Goal: Task Accomplishment & Management: Manage account settings

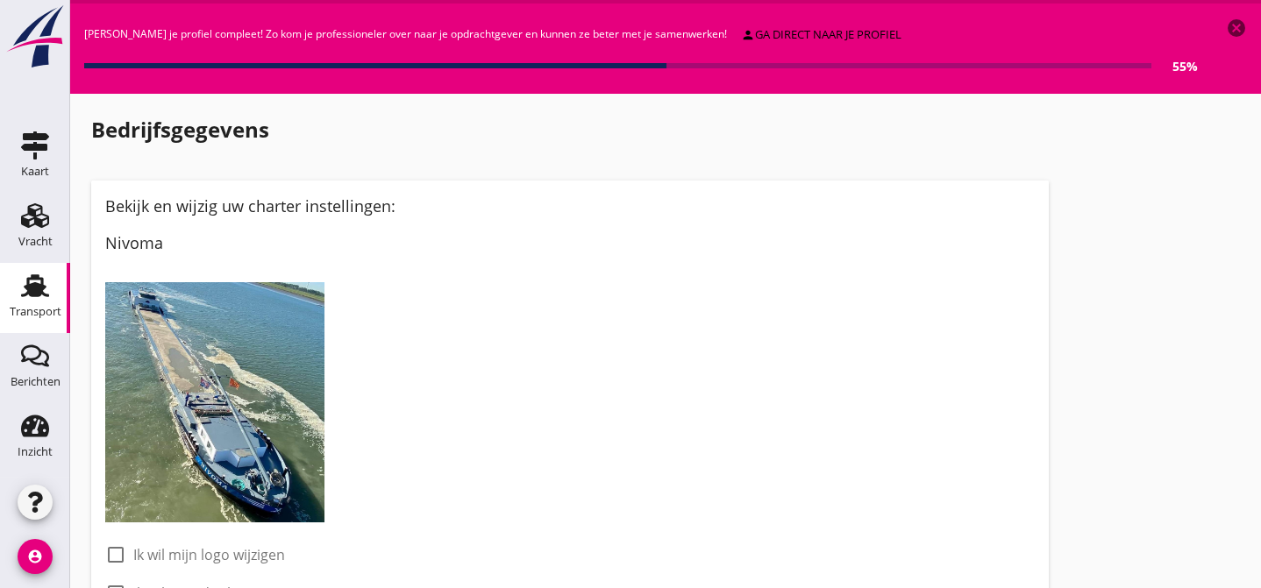
click at [30, 286] on use at bounding box center [35, 285] width 28 height 23
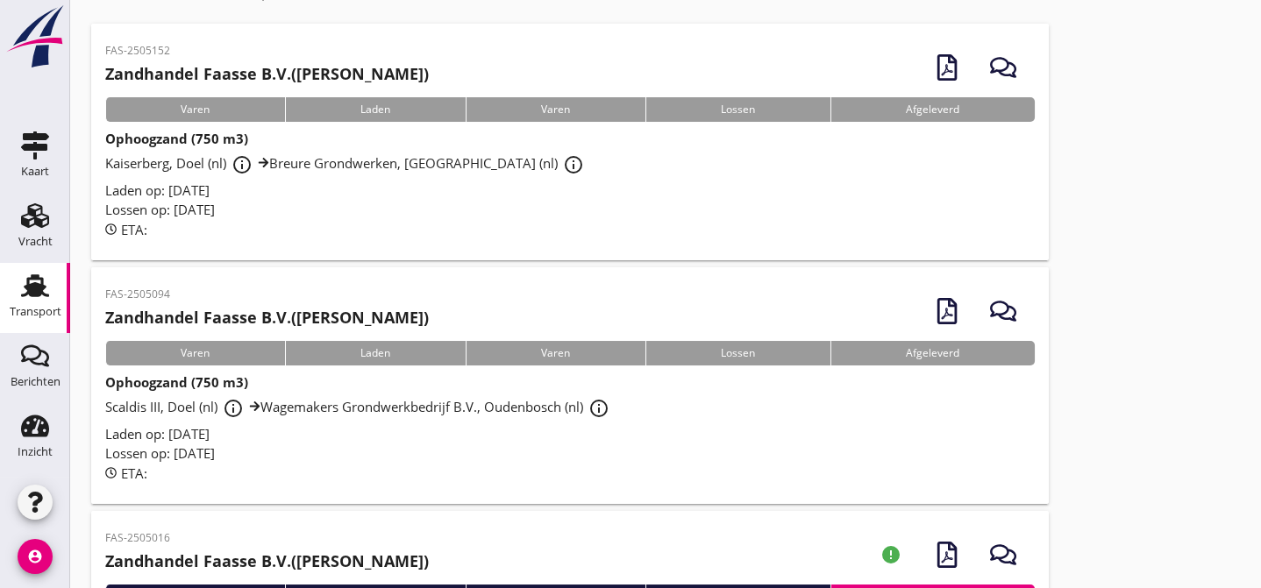
scroll to position [160, 0]
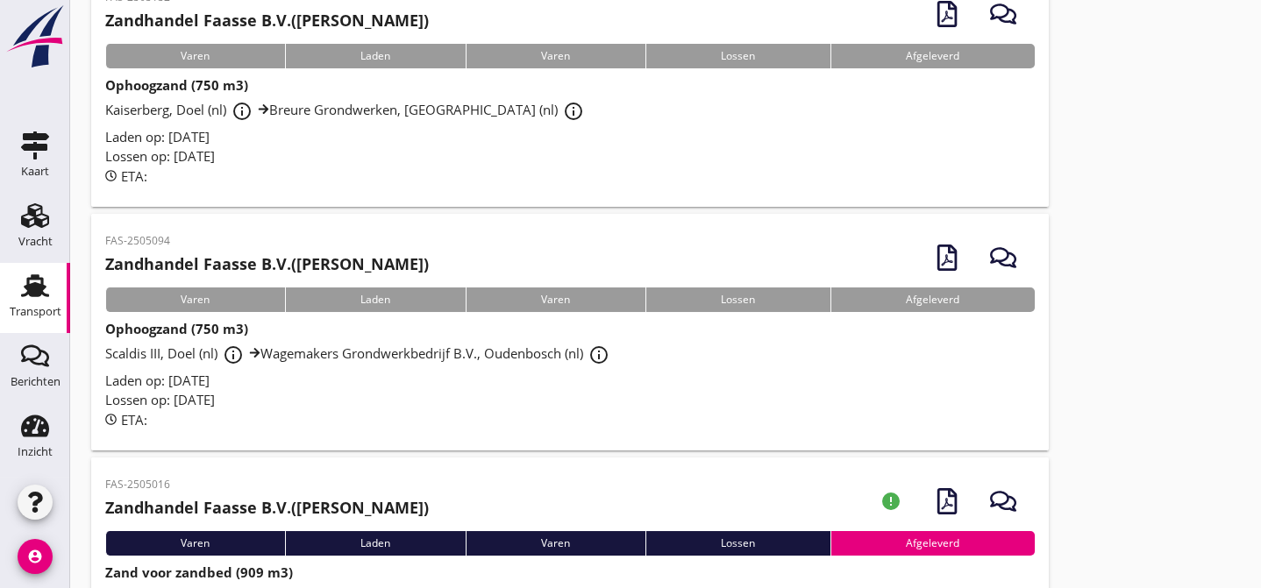
click at [378, 381] on div "Laden op: [DATE]" at bounding box center [570, 381] width 930 height 20
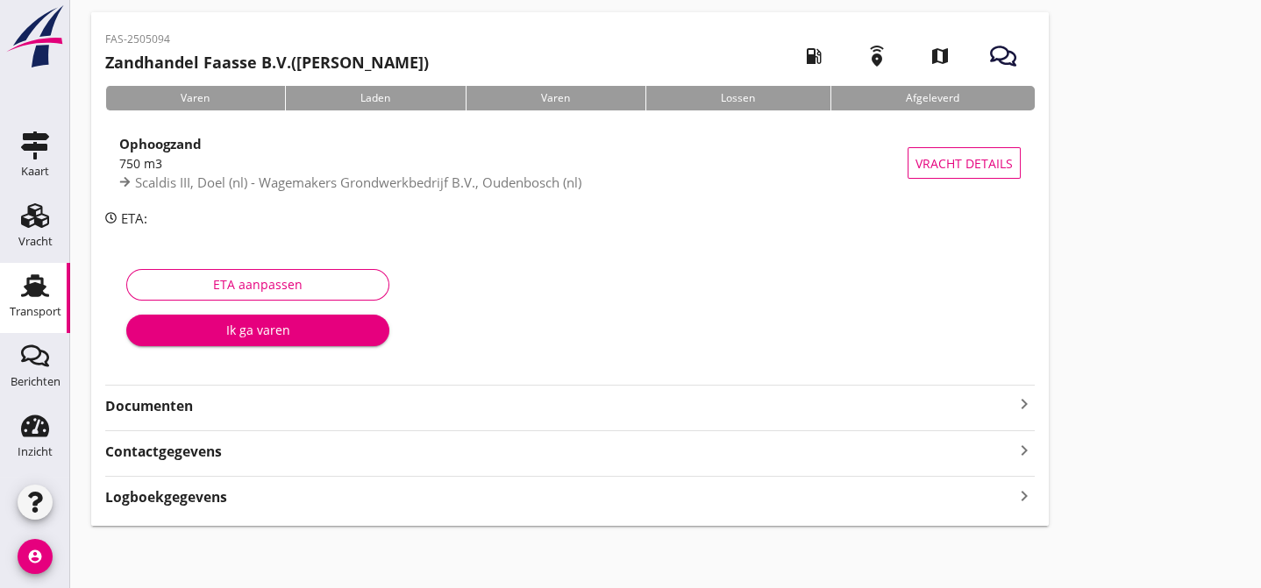
scroll to position [66, 0]
click at [328, 399] on strong "Documenten" at bounding box center [559, 405] width 908 height 20
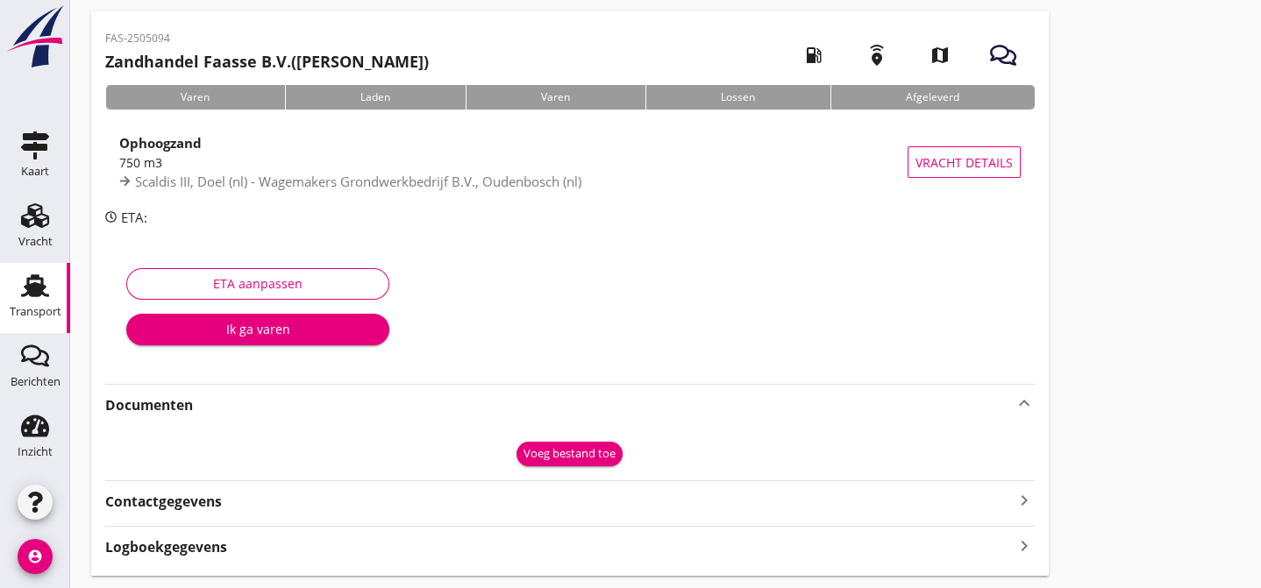
click at [560, 451] on div "Voeg bestand toe" at bounding box center [570, 454] width 92 height 18
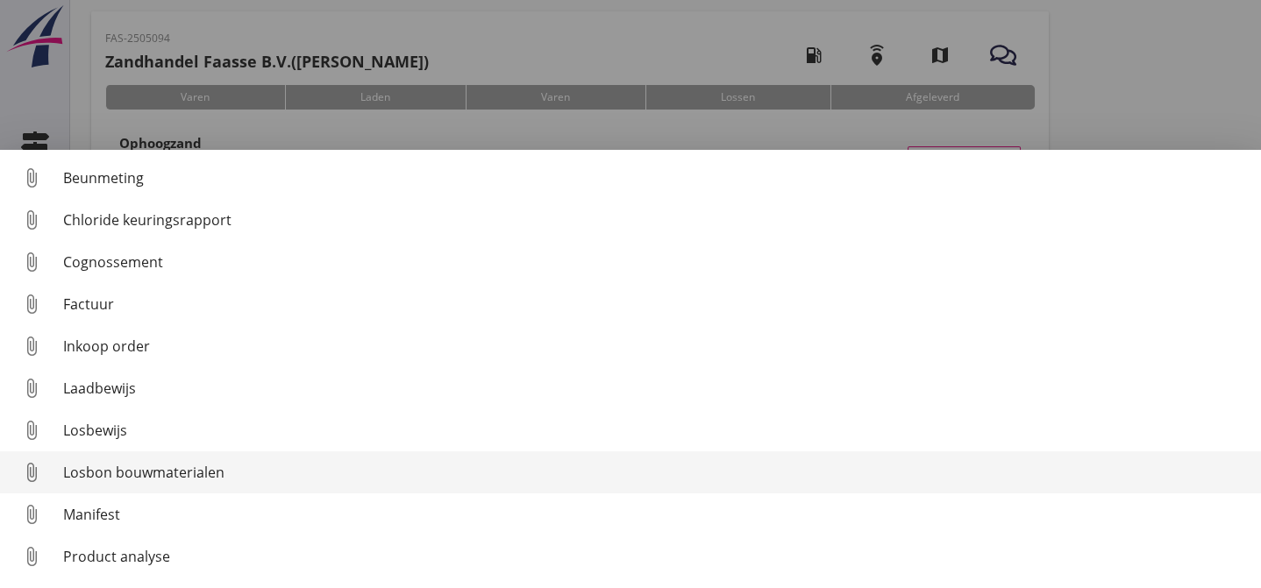
click at [360, 470] on div "Losbon bouwmaterialen" at bounding box center [655, 472] width 1184 height 21
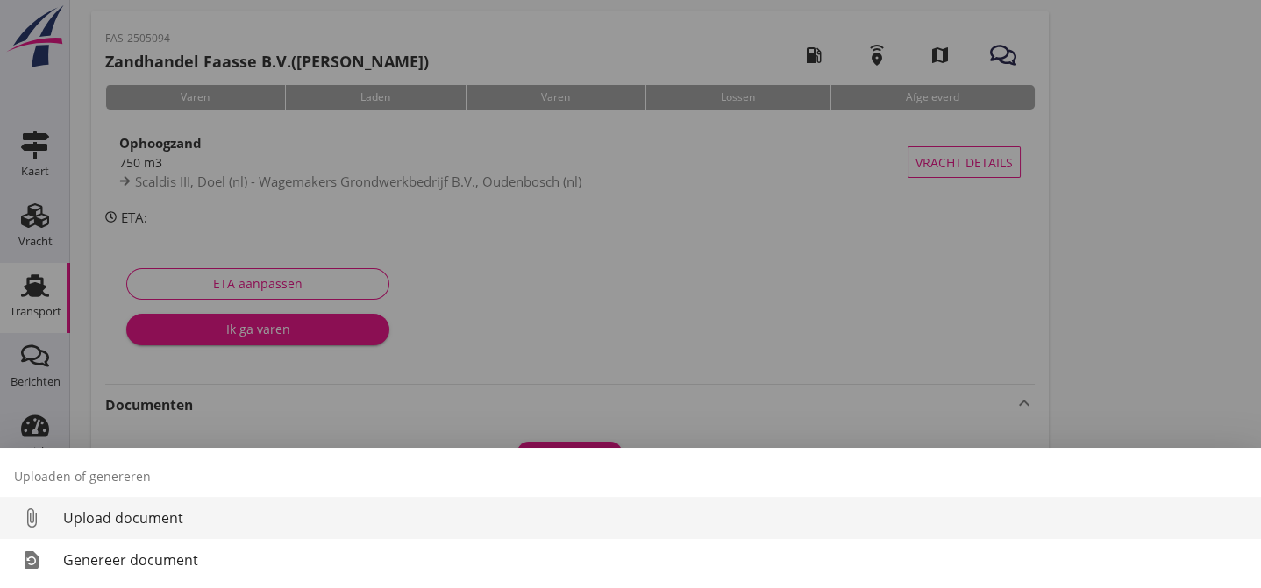
click at [162, 518] on div "Upload document" at bounding box center [655, 518] width 1184 height 21
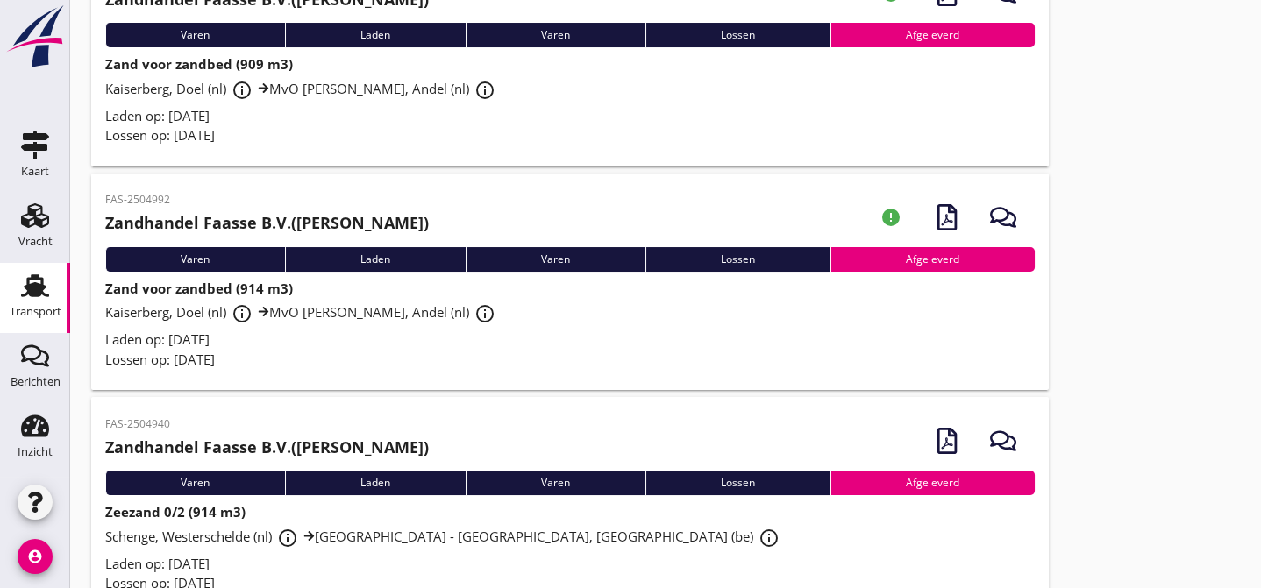
scroll to position [265, 0]
